Goal: Obtain resource: Download file/media

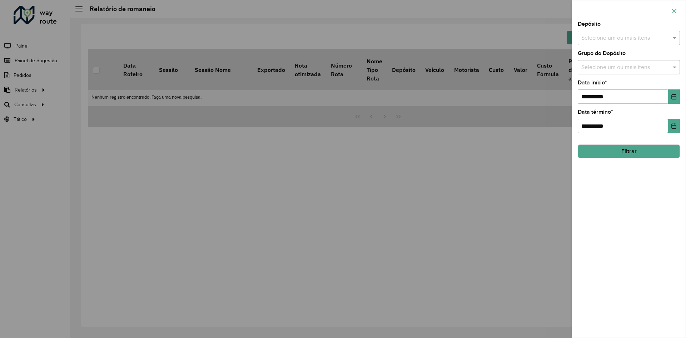
click at [674, 8] on icon "button" at bounding box center [674, 11] width 6 height 6
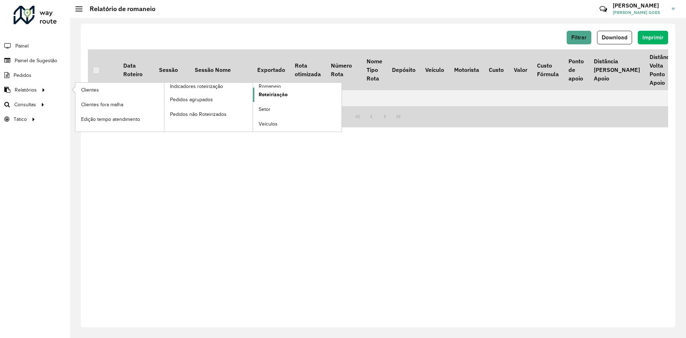
click at [264, 88] on link "Roteirização" at bounding box center [297, 95] width 89 height 14
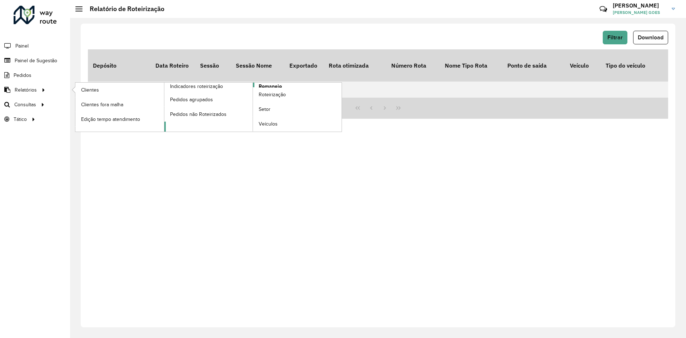
click at [268, 86] on span "Romaneio" at bounding box center [270, 87] width 23 height 8
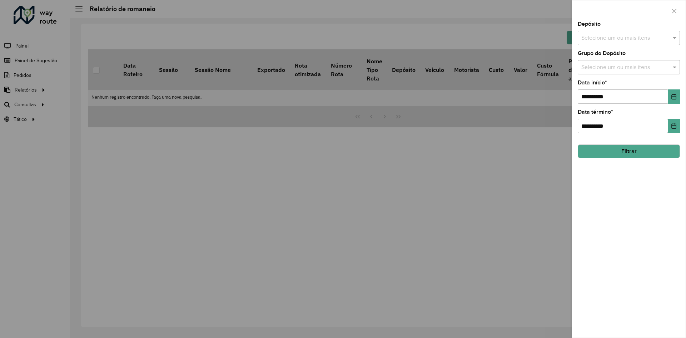
click at [641, 154] on button "Filtrar" at bounding box center [629, 151] width 102 height 14
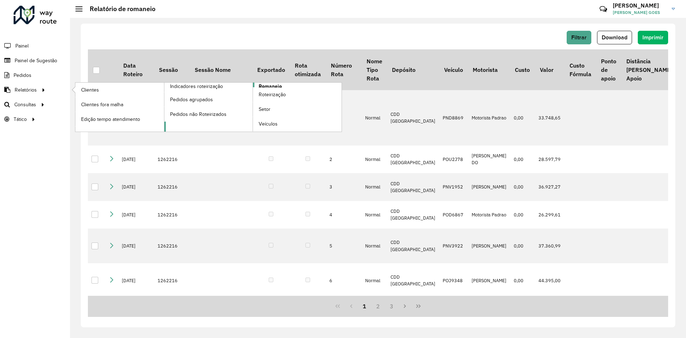
click at [256, 83] on link "Romaneio" at bounding box center [253, 107] width 178 height 49
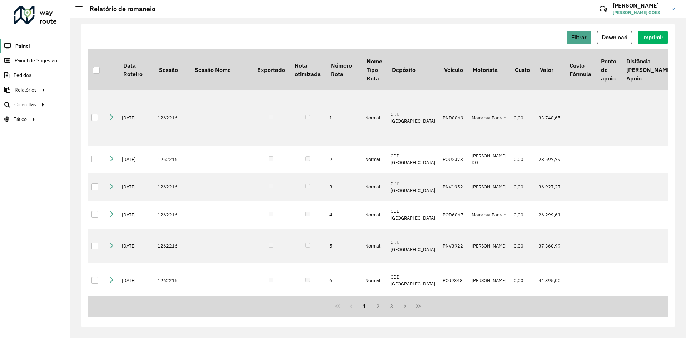
click at [24, 50] on link "Painel" at bounding box center [15, 46] width 30 height 14
click at [47, 59] on span "Painel de Sugestão" at bounding box center [37, 61] width 45 height 8
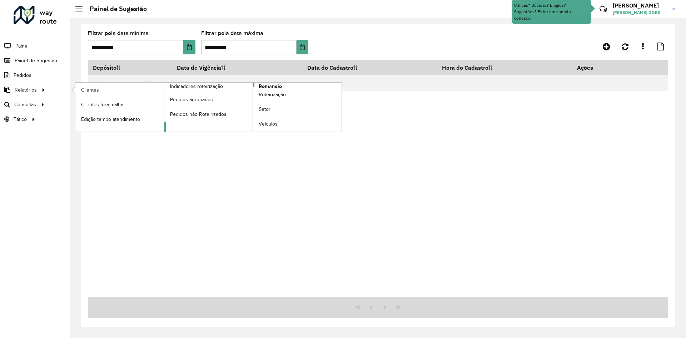
click at [261, 85] on span "Romaneio" at bounding box center [270, 87] width 23 height 8
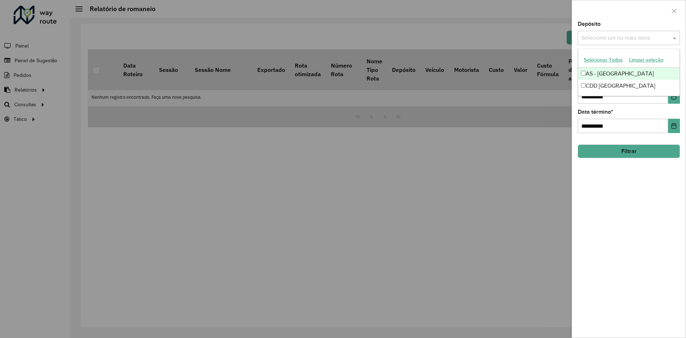
click at [669, 38] on input "text" at bounding box center [625, 38] width 91 height 9
click at [583, 81] on div "CDD [GEOGRAPHIC_DATA]" at bounding box center [628, 86] width 101 height 12
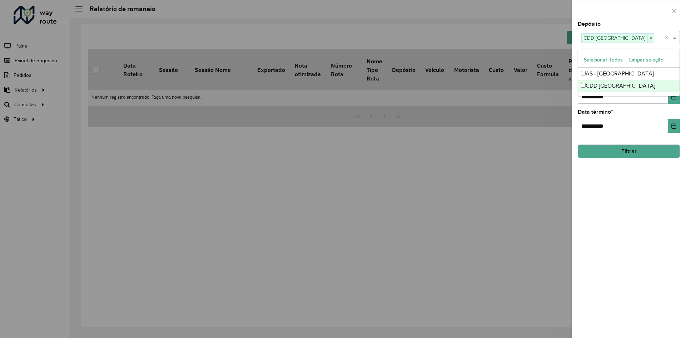
click at [610, 182] on div "**********" at bounding box center [629, 179] width 114 height 316
click at [615, 155] on button "Filtrar" at bounding box center [629, 151] width 102 height 14
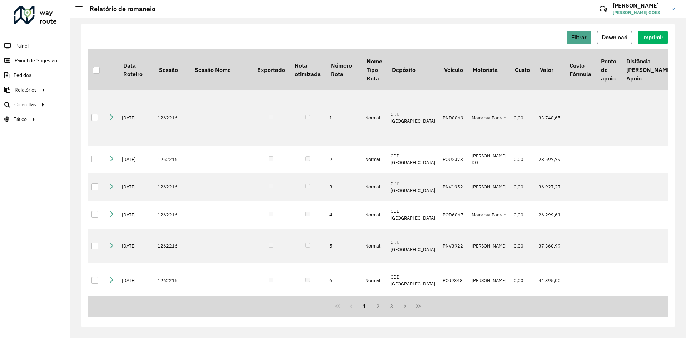
click at [618, 35] on span "Download" at bounding box center [615, 37] width 26 height 6
